Goal: Task Accomplishment & Management: Use online tool/utility

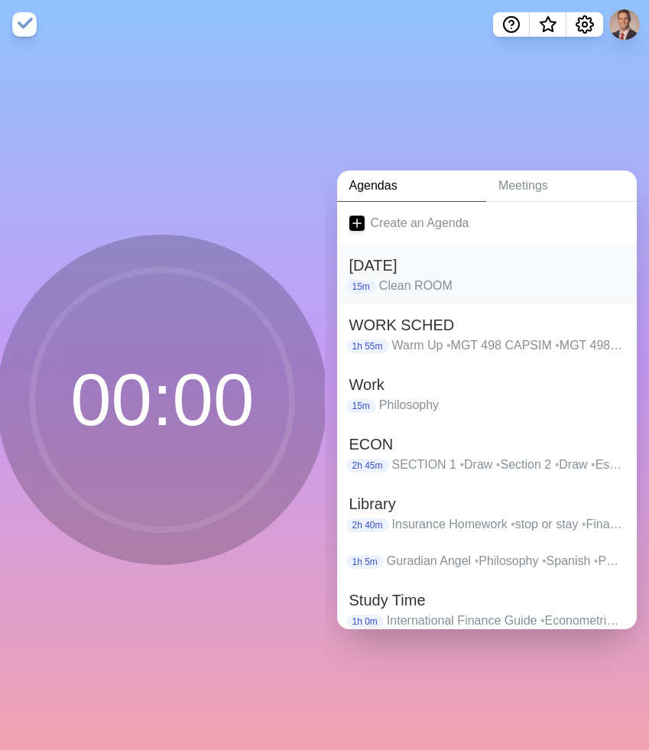
click at [460, 268] on h2 "[DATE]" at bounding box center [487, 265] width 276 height 23
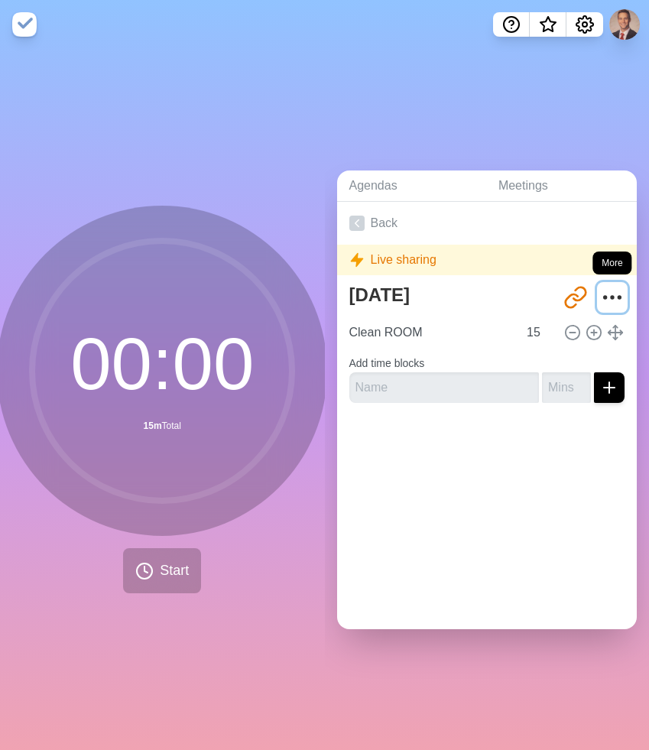
click at [609, 287] on icon "More" at bounding box center [612, 297] width 24 height 24
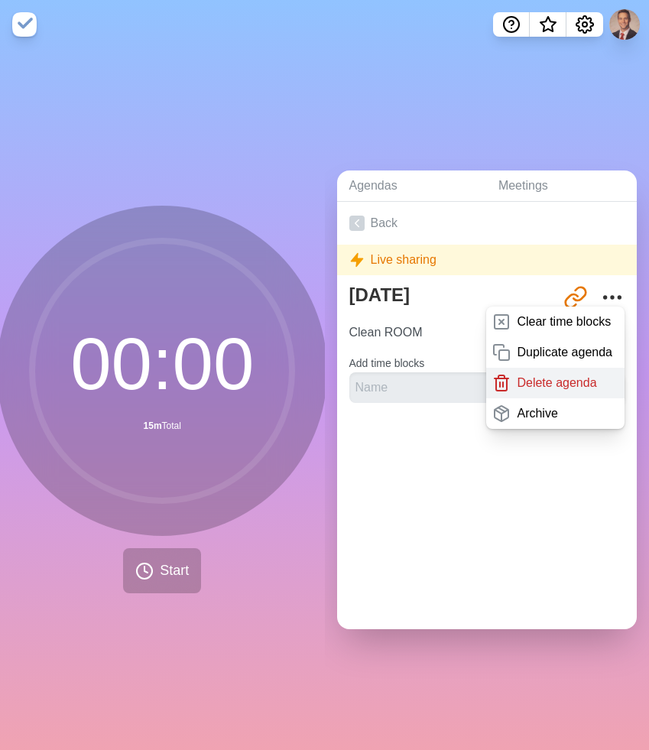
click at [545, 381] on p "Delete agenda" at bounding box center [557, 383] width 80 height 18
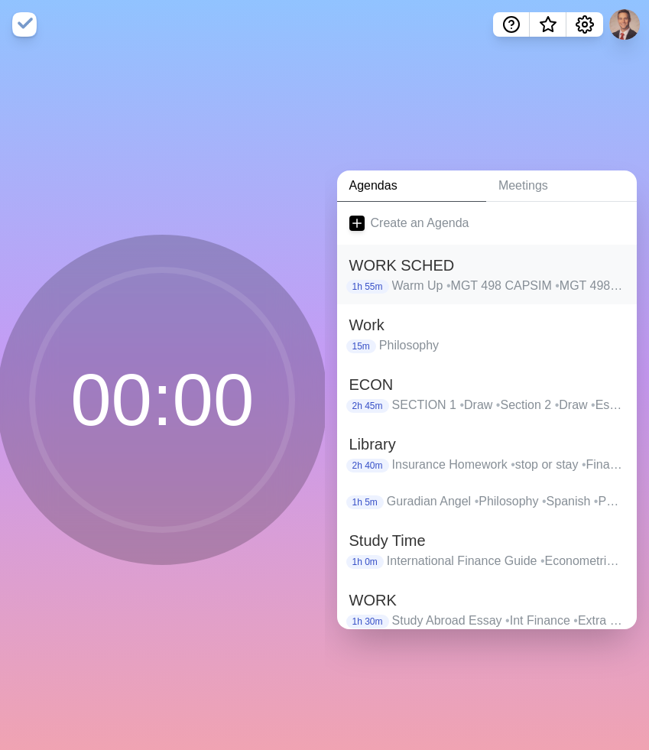
click at [581, 273] on h2 "WORK SCHED" at bounding box center [487, 265] width 276 height 23
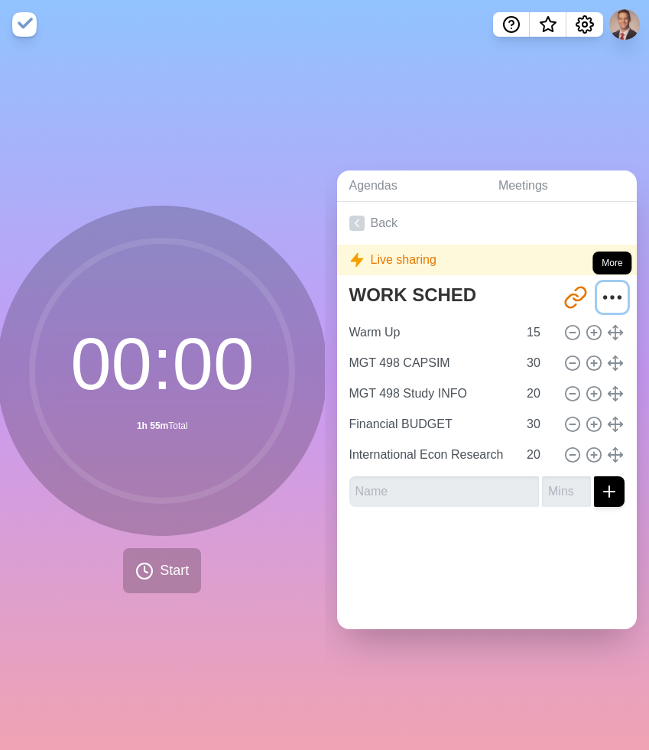
click at [612, 304] on icon "More" at bounding box center [612, 297] width 24 height 24
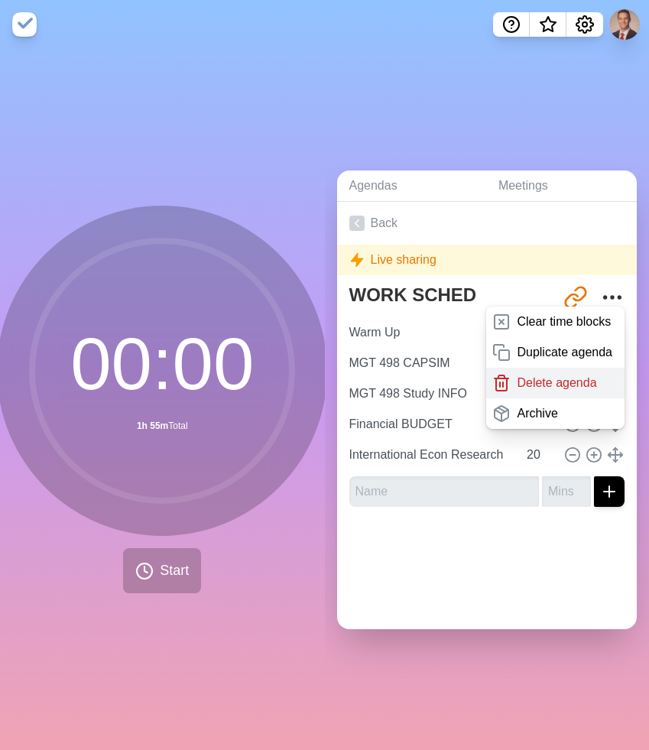
click at [571, 385] on p "Delete agenda" at bounding box center [557, 383] width 80 height 18
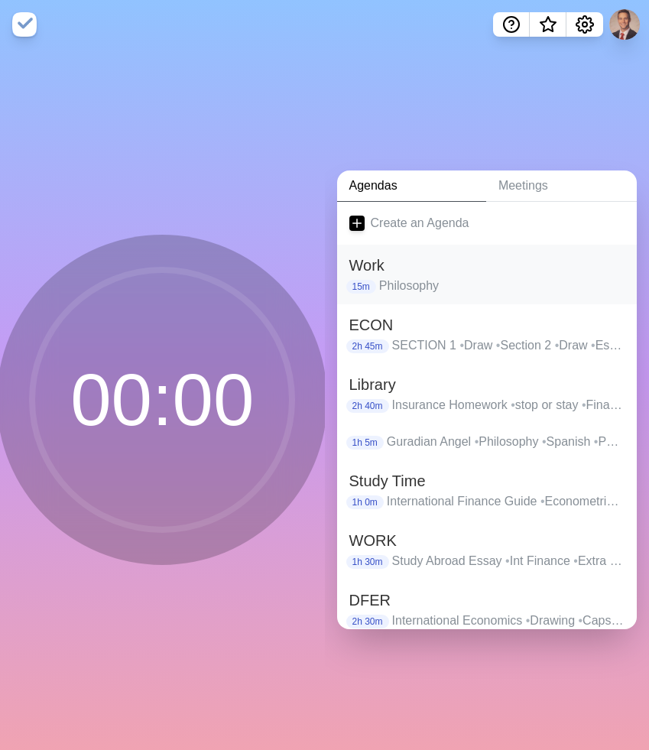
click at [570, 262] on h2 "Work" at bounding box center [487, 265] width 276 height 23
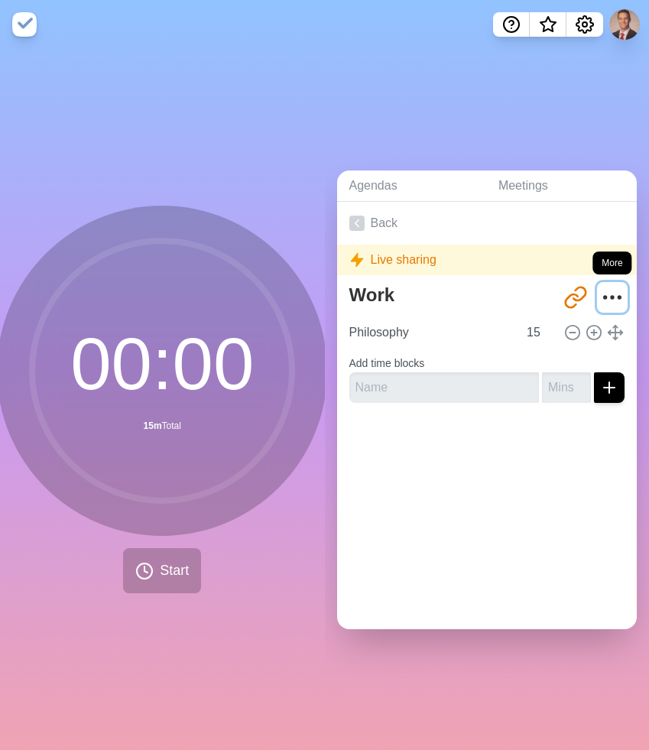
click at [608, 288] on icon "More" at bounding box center [612, 297] width 24 height 24
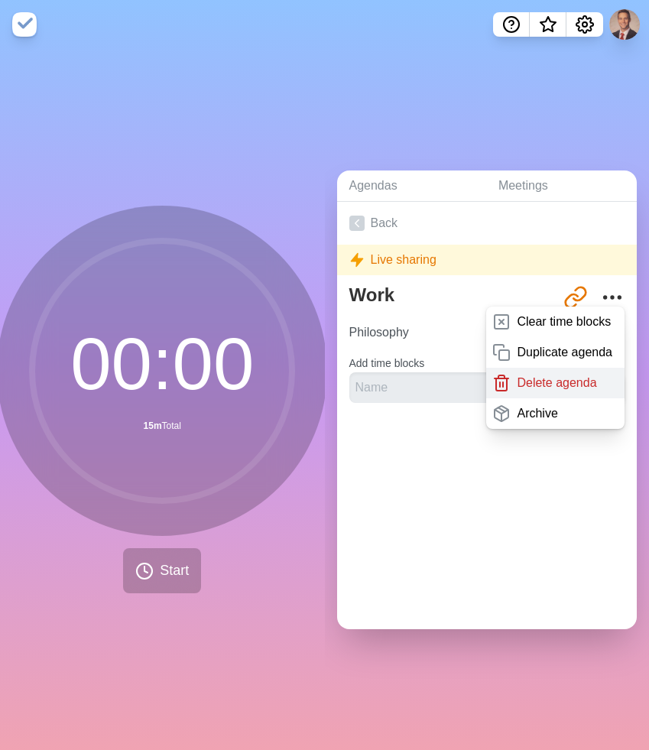
click at [563, 381] on p "Delete agenda" at bounding box center [557, 383] width 80 height 18
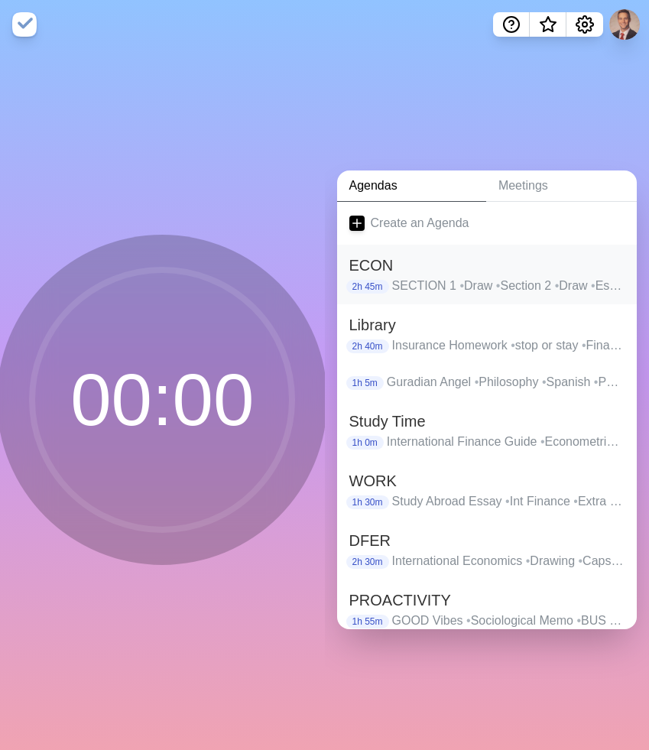
click at [509, 283] on p "SECTION 1 • Draw • Section 2 • Draw • Essay" at bounding box center [508, 286] width 232 height 18
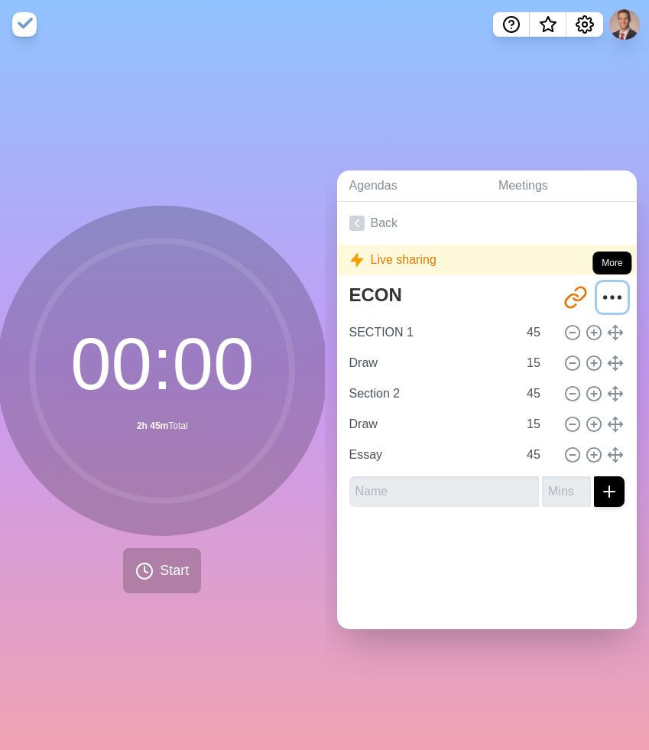
click at [609, 295] on icon "More" at bounding box center [612, 297] width 24 height 24
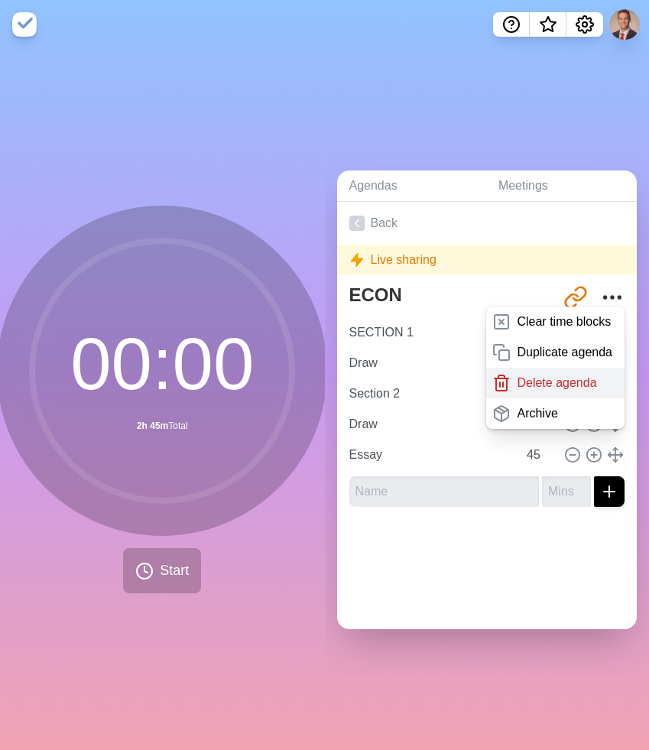
click at [557, 381] on p "Delete agenda" at bounding box center [557, 383] width 80 height 18
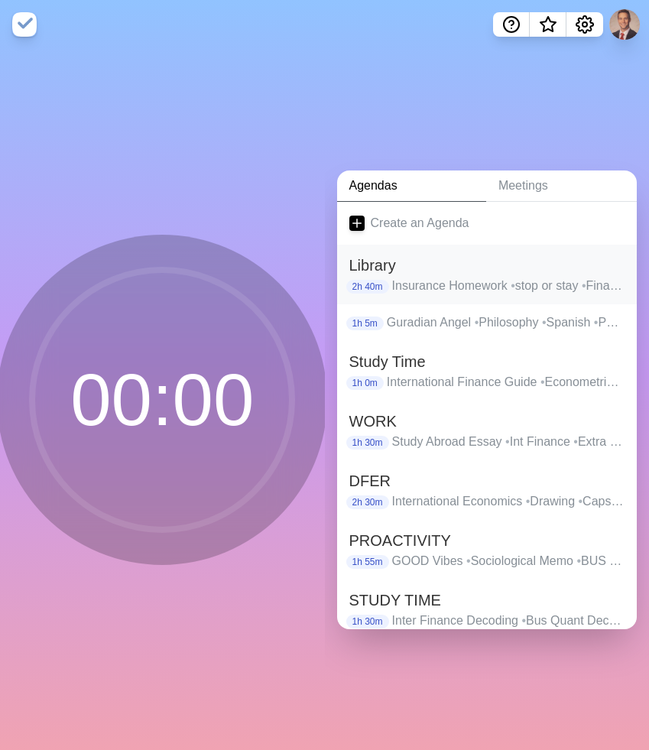
click at [551, 274] on h2 "Library" at bounding box center [487, 265] width 276 height 23
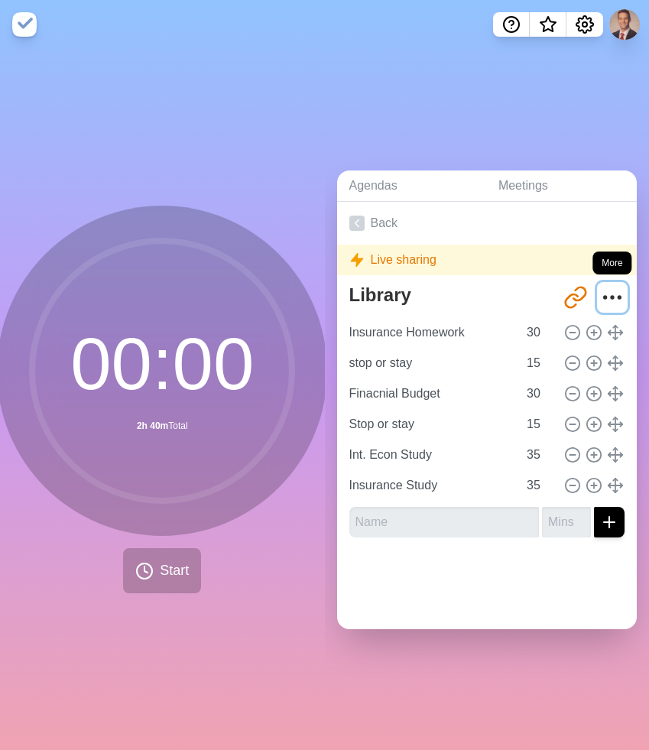
click at [612, 294] on icon "More" at bounding box center [612, 297] width 24 height 24
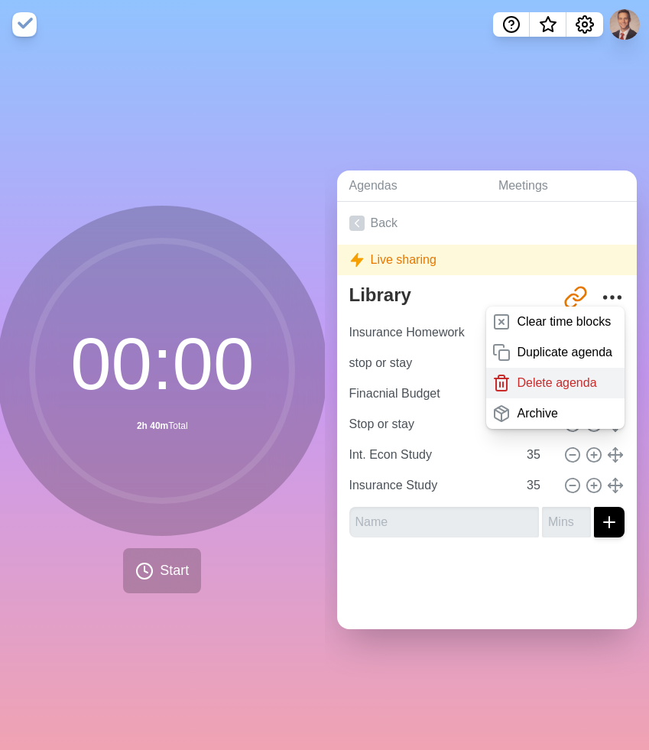
click at [567, 386] on p "Delete agenda" at bounding box center [557, 383] width 80 height 18
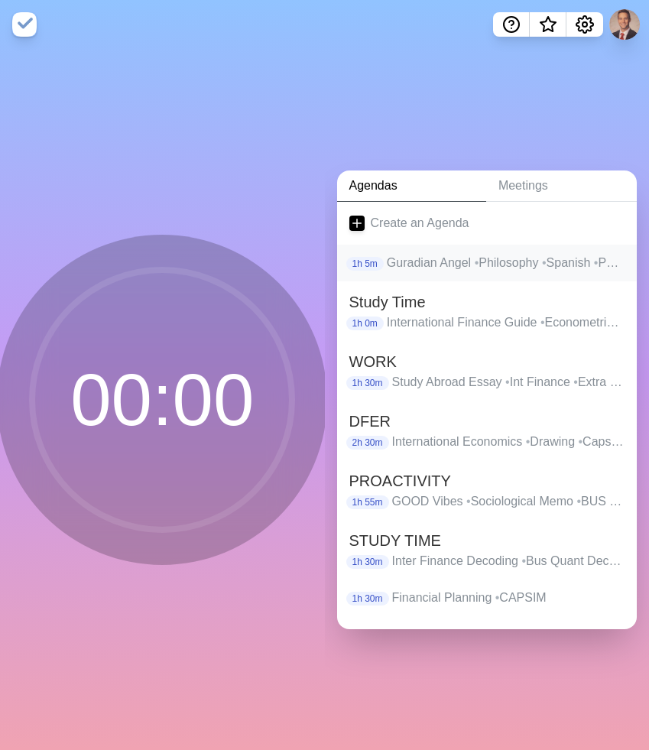
click at [592, 264] on p "Guradian Angel • Philosophy • Spanish • Political Strucutre" at bounding box center [506, 263] width 238 height 18
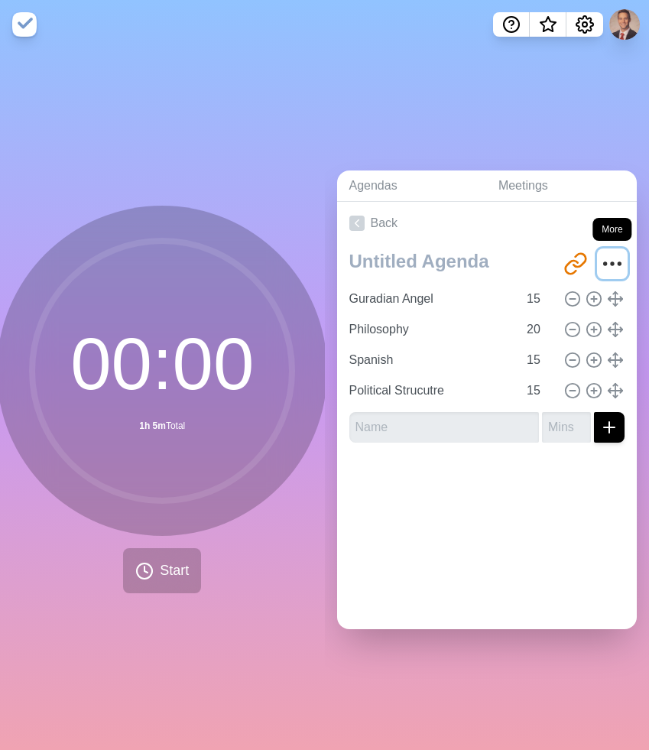
click at [617, 255] on icon "More" at bounding box center [612, 264] width 24 height 24
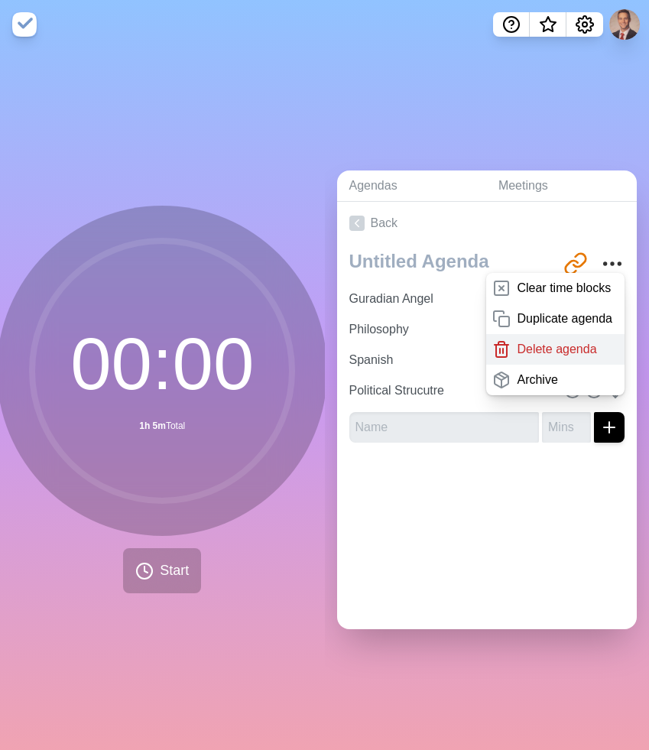
click at [593, 347] on p "Delete agenda" at bounding box center [557, 349] width 80 height 18
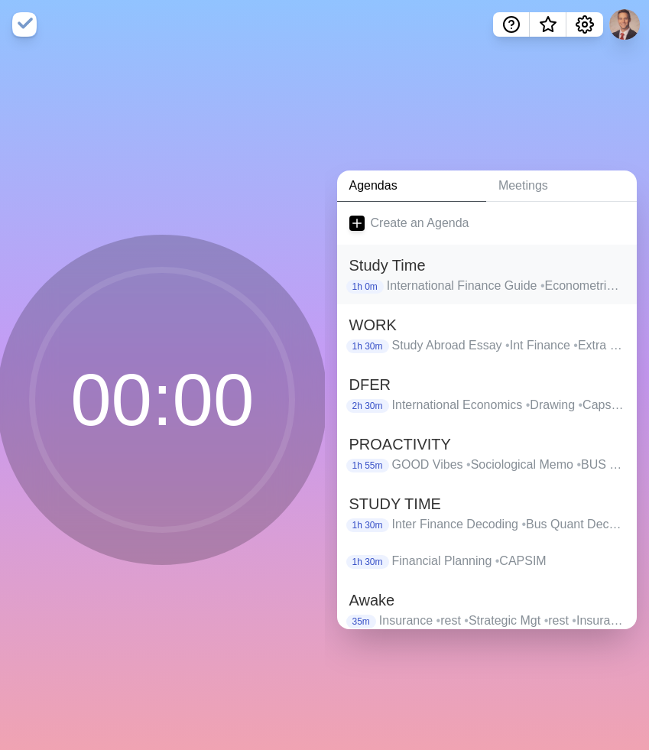
click at [593, 282] on p "International Finance Guide • Econometrics Guide" at bounding box center [506, 286] width 238 height 18
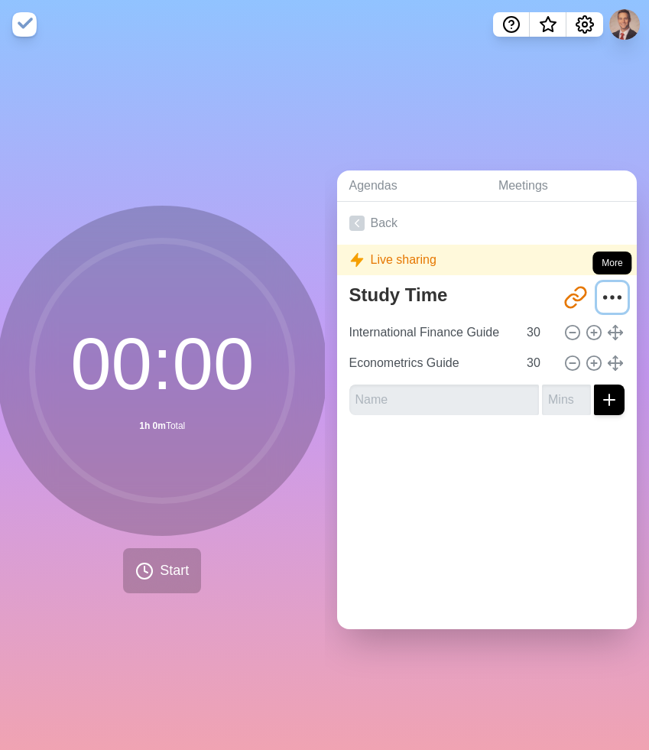
click at [619, 297] on circle "More" at bounding box center [620, 298] width 2 height 2
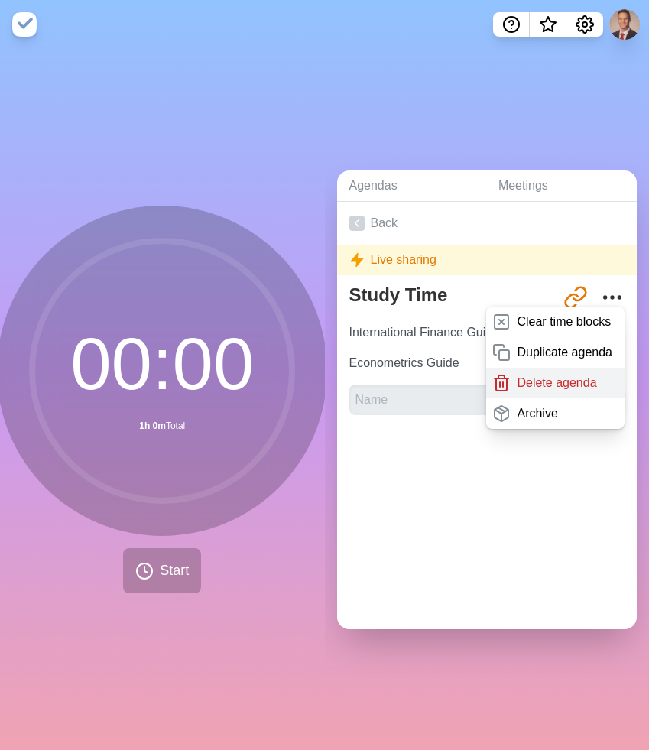
click at [582, 387] on p "Delete agenda" at bounding box center [557, 383] width 80 height 18
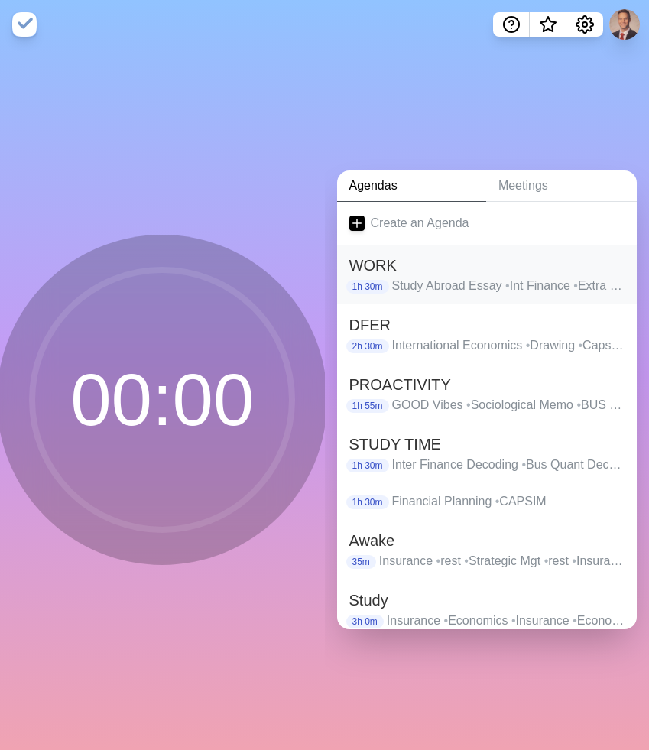
click at [570, 284] on p "Study Abroad Essay • Int Finance • Extra work" at bounding box center [508, 286] width 232 height 18
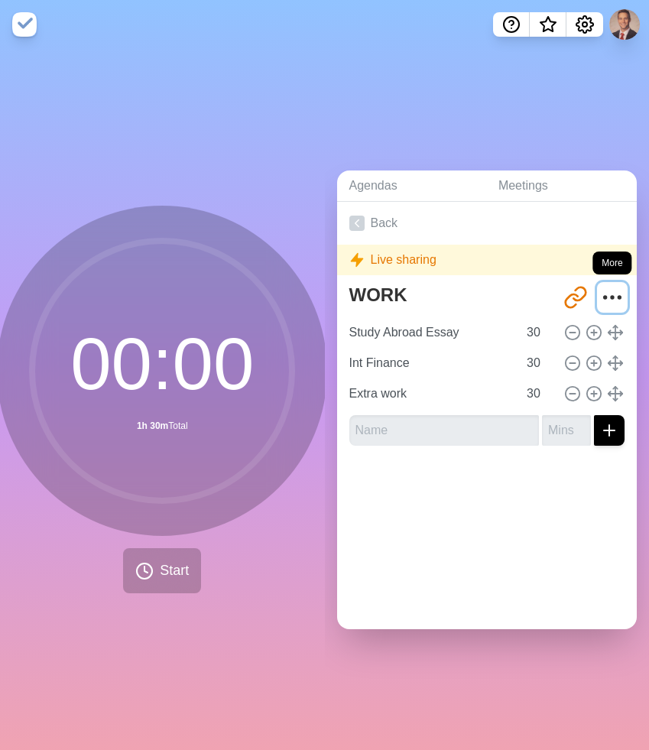
click at [612, 297] on circle "More" at bounding box center [613, 298] width 2 height 2
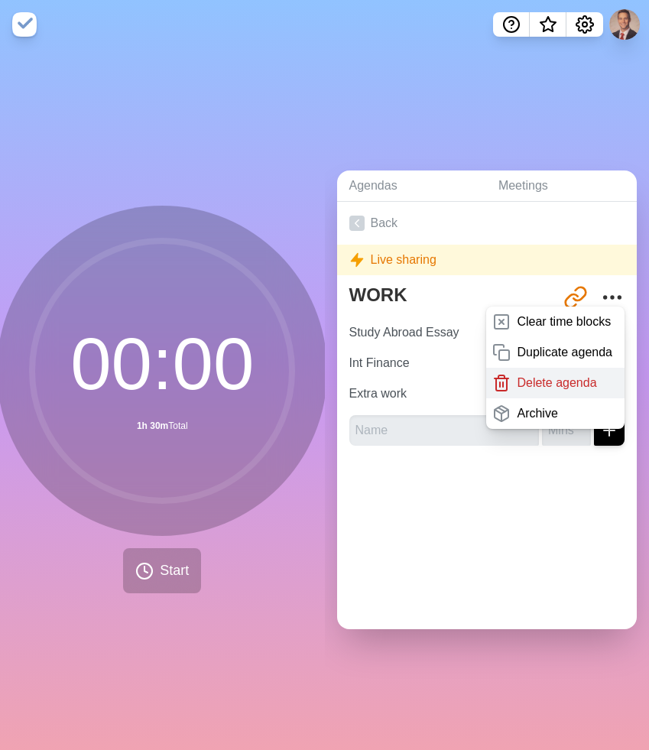
click at [591, 376] on p "Delete agenda" at bounding box center [557, 383] width 80 height 18
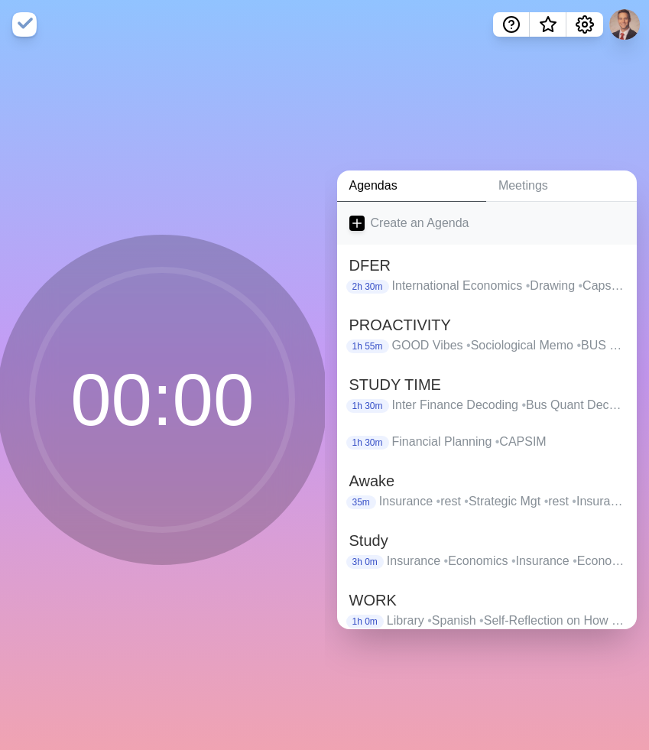
click at [436, 219] on link "Create an Agenda" at bounding box center [487, 223] width 301 height 43
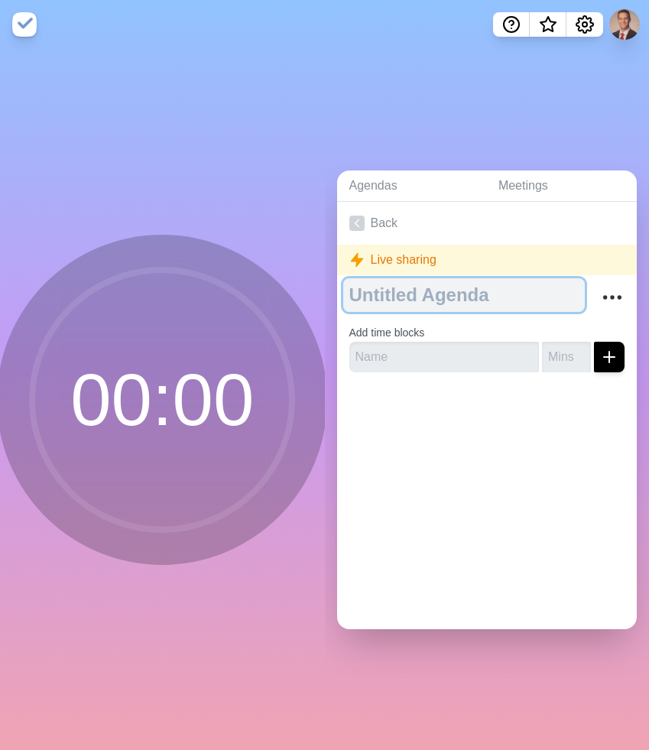
click at [443, 292] on textarea at bounding box center [464, 295] width 242 height 34
type textarea "T"
type textarea "Work"
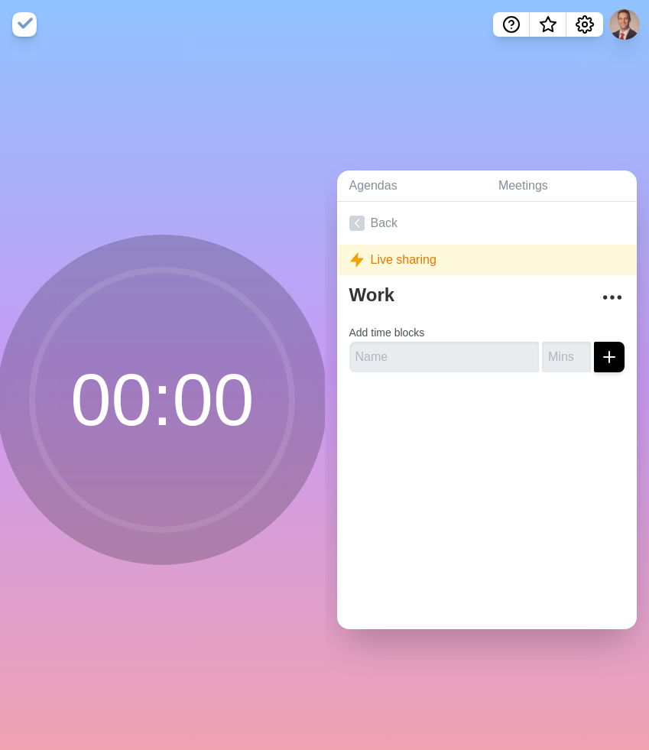
click at [496, 473] on div "Back Live sharing Work Add time blocks" at bounding box center [487, 415] width 301 height 427
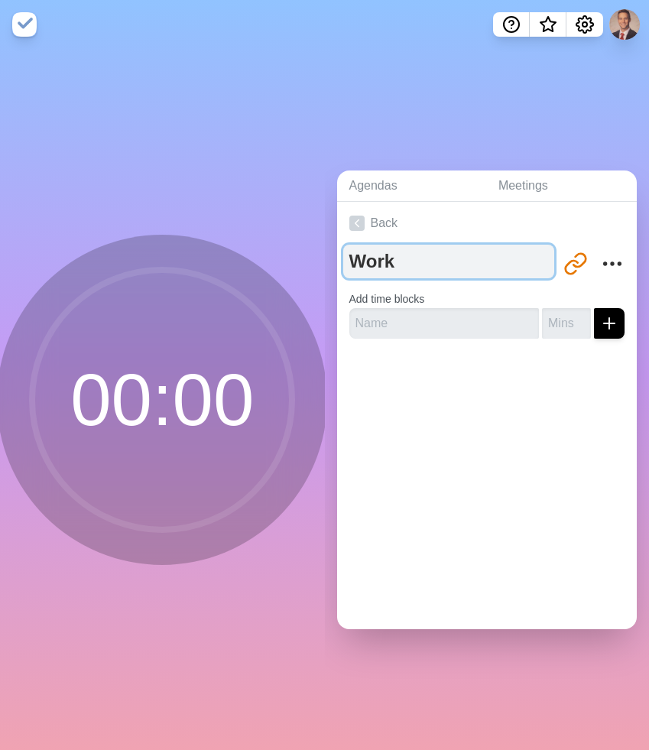
click at [425, 250] on textarea "Work" at bounding box center [449, 262] width 212 height 34
type textarea "W"
type textarea "[DATE]"
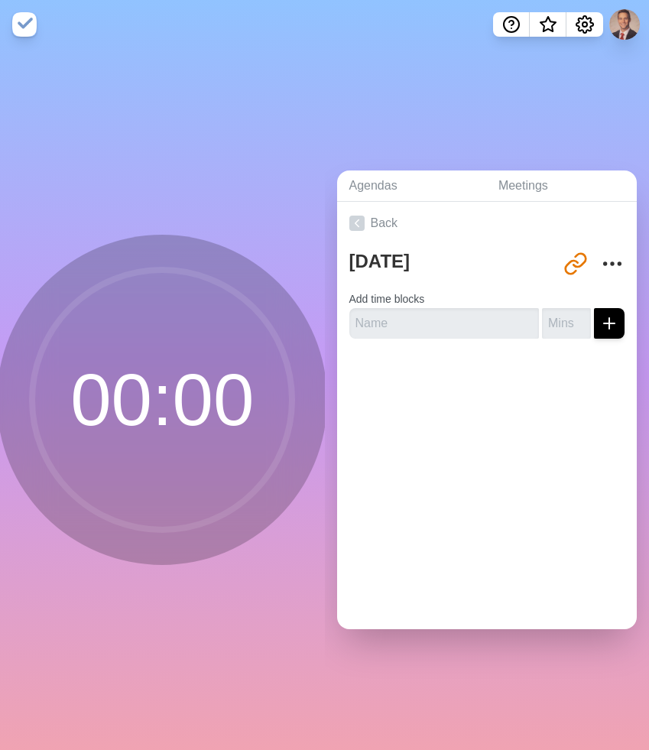
click at [506, 515] on div "Back [DATE] [URL][DOMAIN_NAME] Add time blocks" at bounding box center [487, 415] width 301 height 427
click at [435, 327] on input "text" at bounding box center [444, 323] width 190 height 31
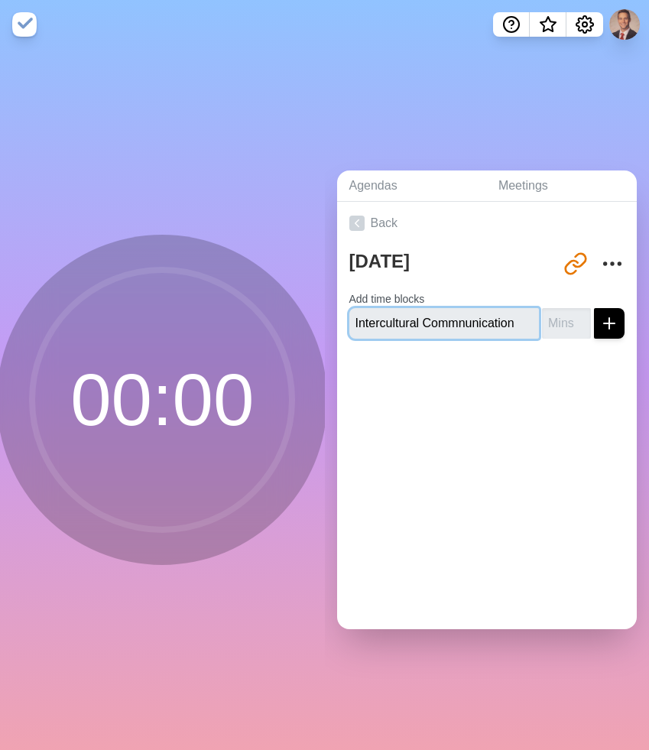
type input "Intercultural Commnunication"
click at [560, 324] on input "number" at bounding box center [566, 323] width 49 height 31
type input "3"
type input "25"
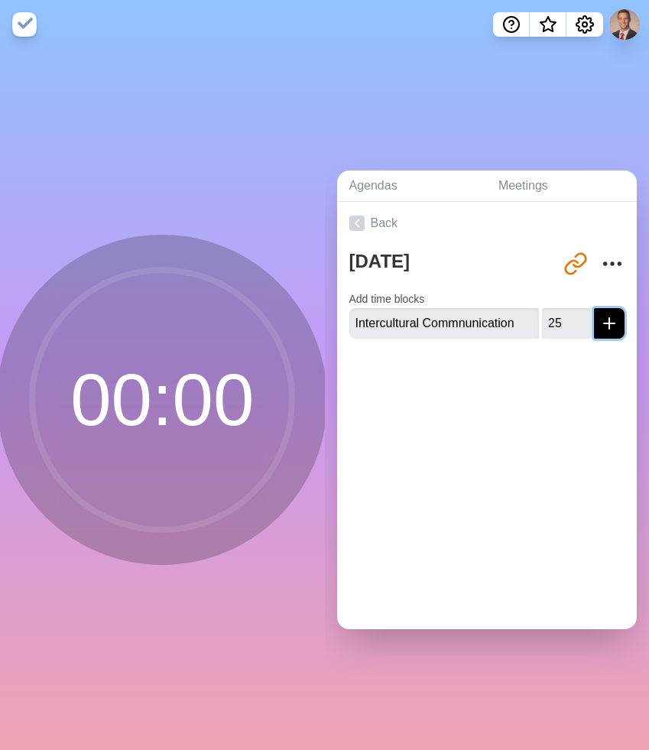
click at [609, 323] on line "submit" at bounding box center [609, 323] width 11 height 0
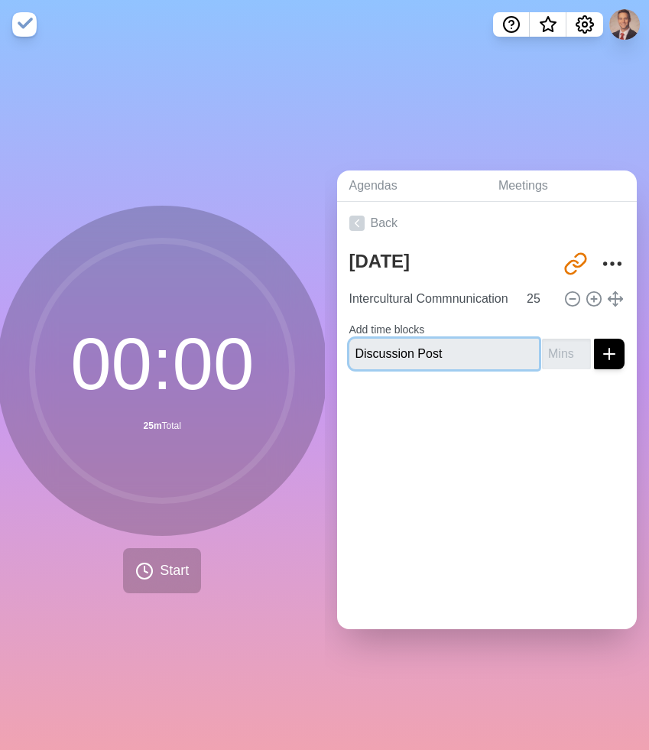
type input "Discussion Post"
click at [564, 360] on input "number" at bounding box center [566, 354] width 49 height 31
type input "25"
click at [605, 356] on icon "submit" at bounding box center [609, 354] width 18 height 18
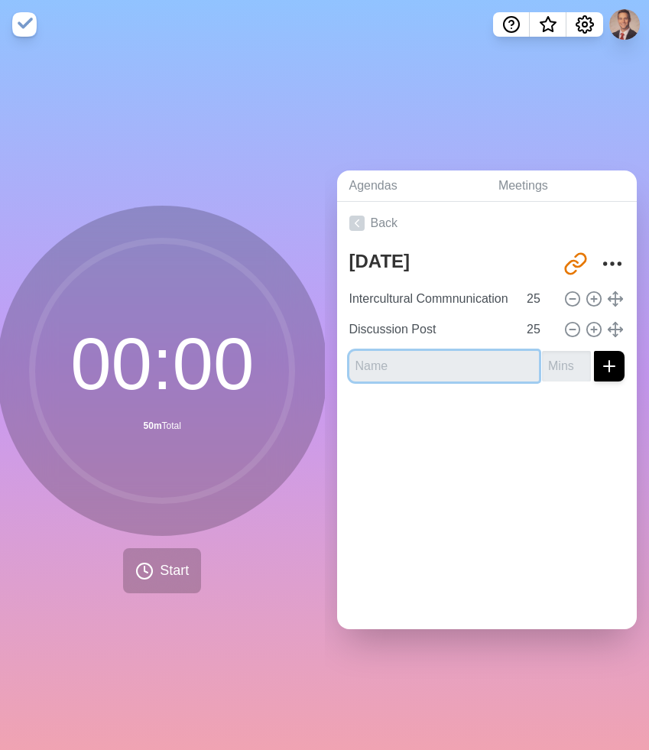
click at [435, 363] on input "text" at bounding box center [444, 366] width 190 height 31
type input "S"
type input "Financial Planning (BUD)"
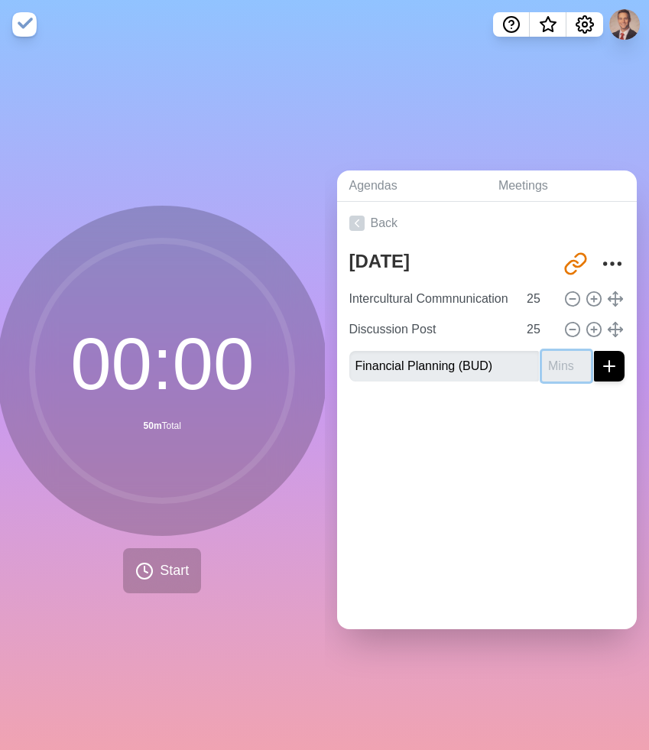
click at [555, 358] on input "number" at bounding box center [566, 366] width 49 height 31
type input "34"
click at [612, 358] on icon "submit" at bounding box center [609, 366] width 18 height 18
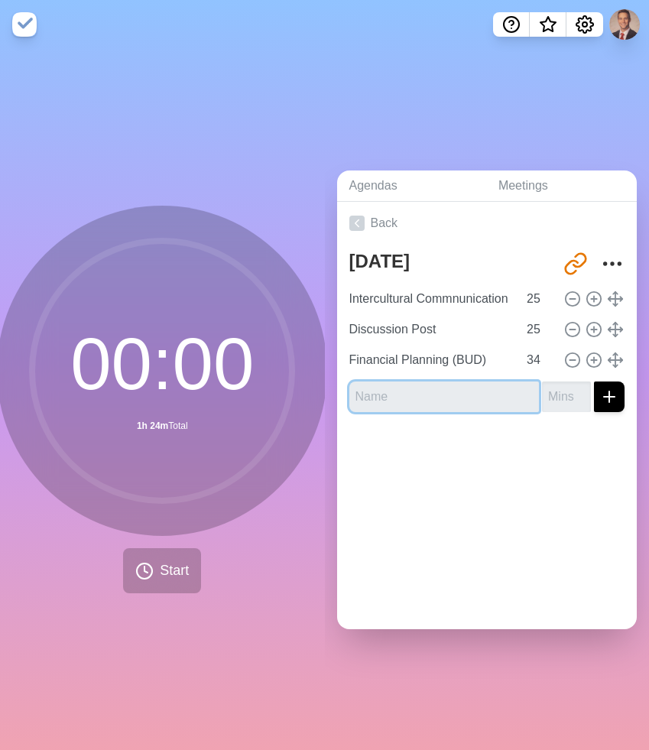
click at [473, 395] on input "text" at bounding box center [444, 397] width 190 height 31
click at [541, 354] on input "34" at bounding box center [539, 360] width 37 height 31
type input "3"
click at [490, 431] on div at bounding box center [487, 454] width 301 height 61
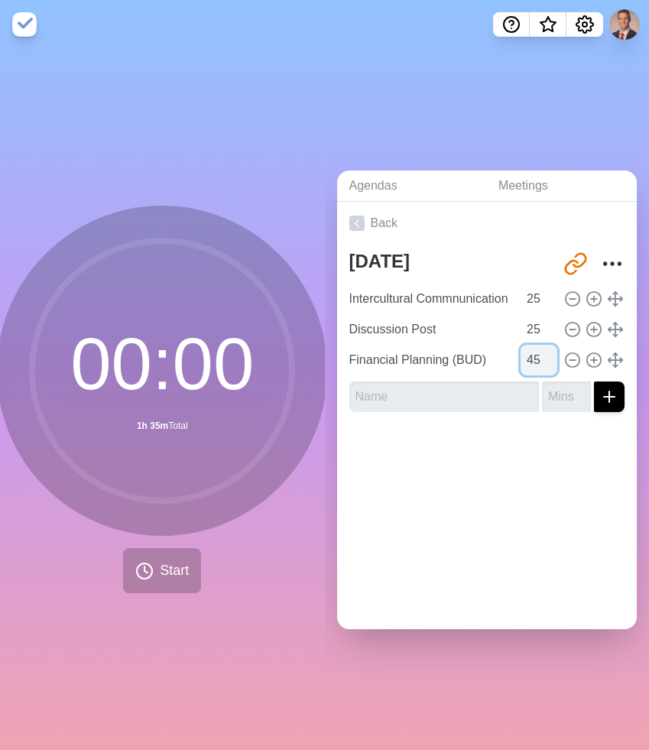
click at [544, 354] on input "45" at bounding box center [539, 360] width 37 height 31
type input "4"
click at [557, 475] on div at bounding box center [487, 454] width 301 height 61
click at [541, 361] on input "55" at bounding box center [539, 360] width 37 height 31
type input "5"
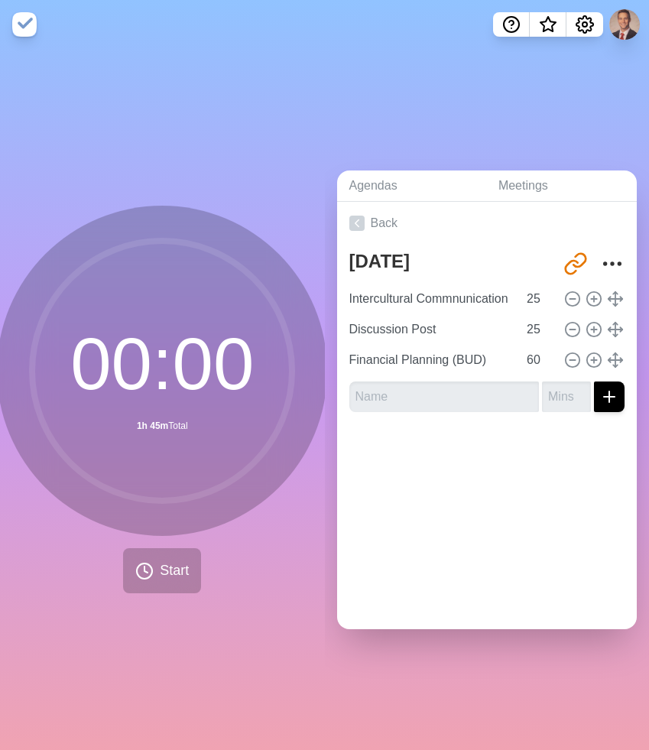
click at [538, 435] on div at bounding box center [487, 454] width 301 height 61
click at [531, 360] on input "60" at bounding box center [539, 360] width 37 height 31
type input "70"
click at [580, 453] on div at bounding box center [487, 454] width 301 height 61
click at [438, 393] on input "text" at bounding box center [444, 397] width 190 height 31
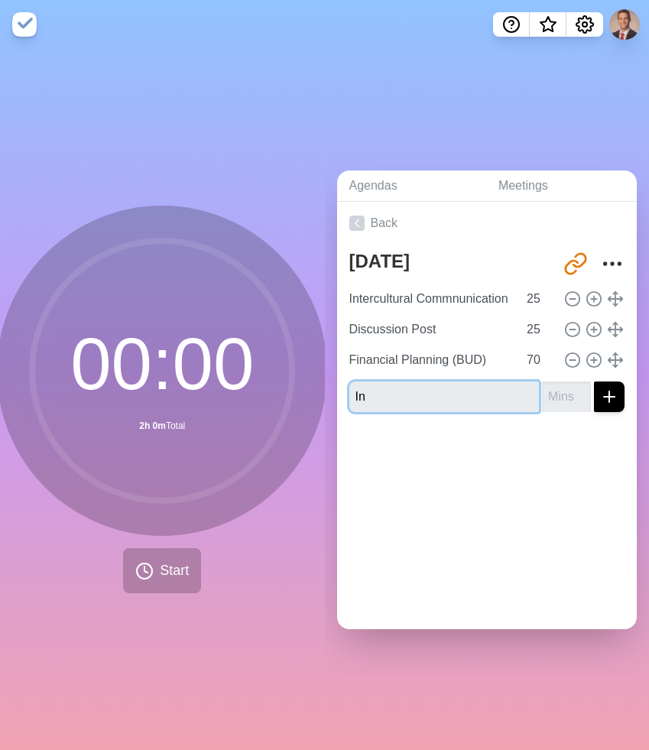
type input "I"
type input "MGR1"
click at [564, 395] on input "number" at bounding box center [566, 397] width 49 height 31
type input "25"
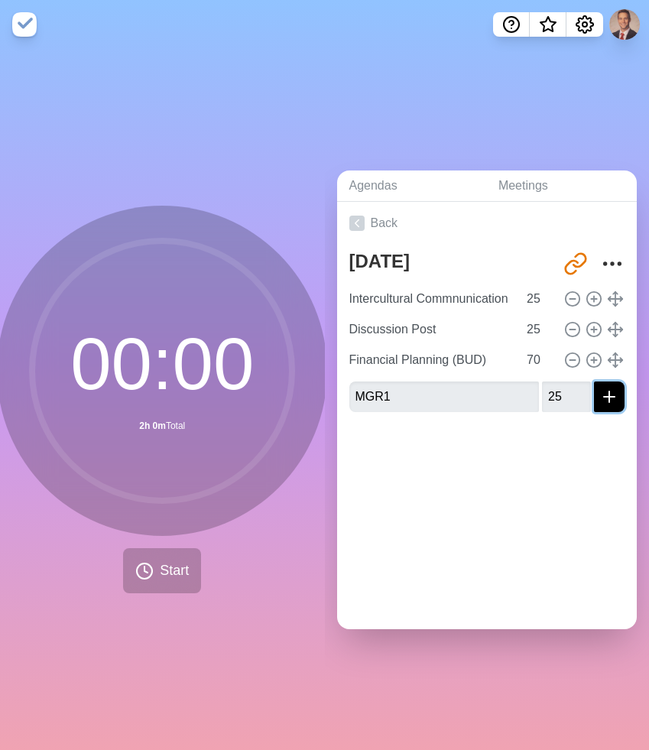
click at [611, 403] on icon "submit" at bounding box center [609, 397] width 18 height 18
